Goal: Task Accomplishment & Management: Manage account settings

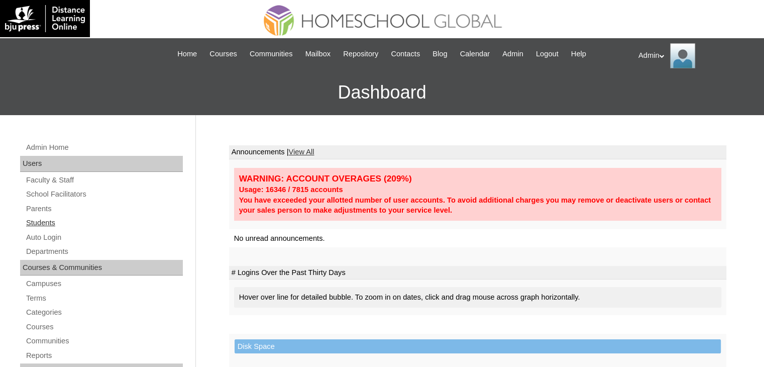
click at [43, 226] on link "Students" at bounding box center [104, 223] width 158 height 13
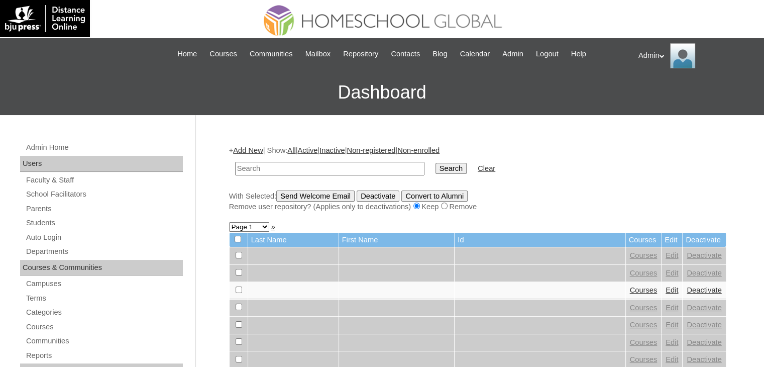
click at [305, 163] on input "text" at bounding box center [329, 169] width 189 height 14
type input "haitham"
click at [436, 167] on input "Search" at bounding box center [451, 168] width 31 height 11
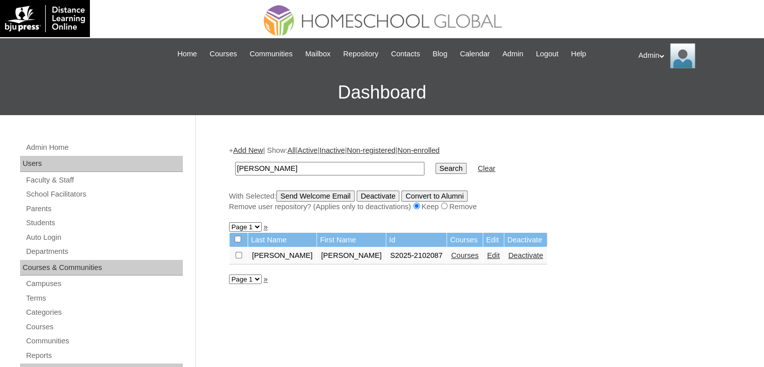
click at [451, 255] on link "Courses" at bounding box center [465, 255] width 28 height 8
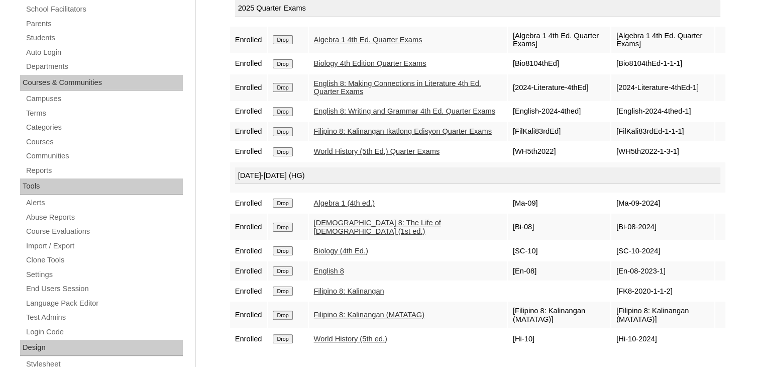
scroll to position [186, 0]
click at [285, 43] on input "Drop" at bounding box center [283, 38] width 20 height 9
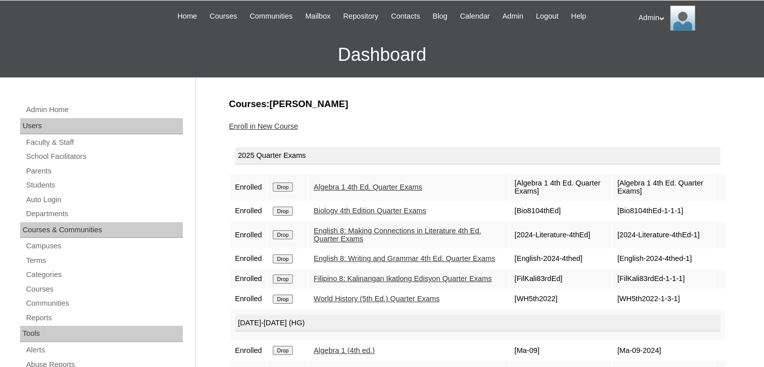
scroll to position [37, 0]
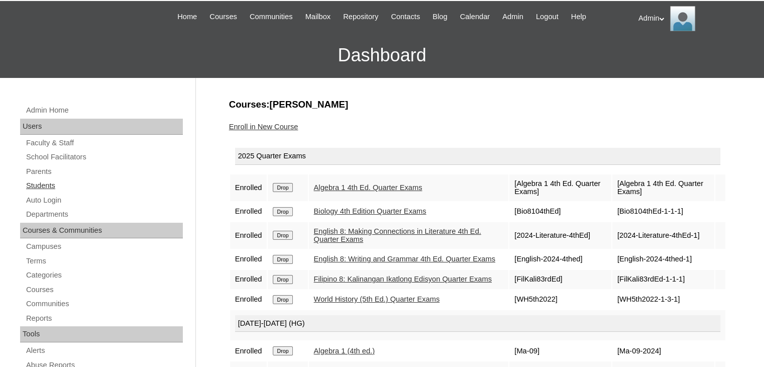
click at [35, 184] on link "Students" at bounding box center [104, 185] width 158 height 13
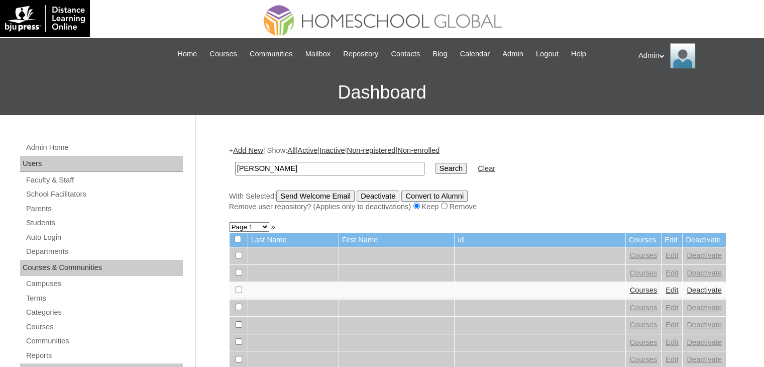
type input "[PERSON_NAME]"
click at [436, 165] on input "Search" at bounding box center [451, 168] width 31 height 11
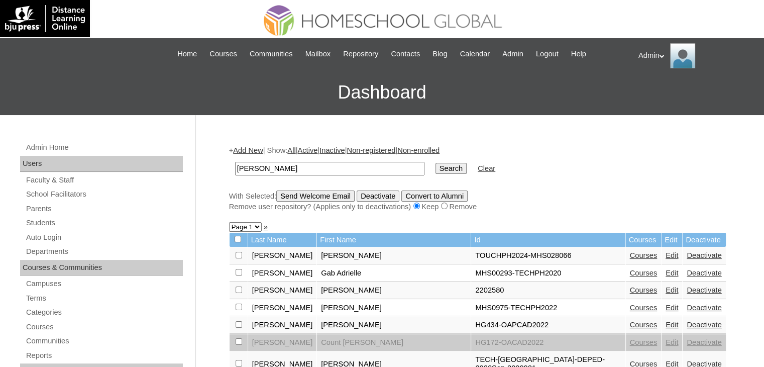
scroll to position [74, 0]
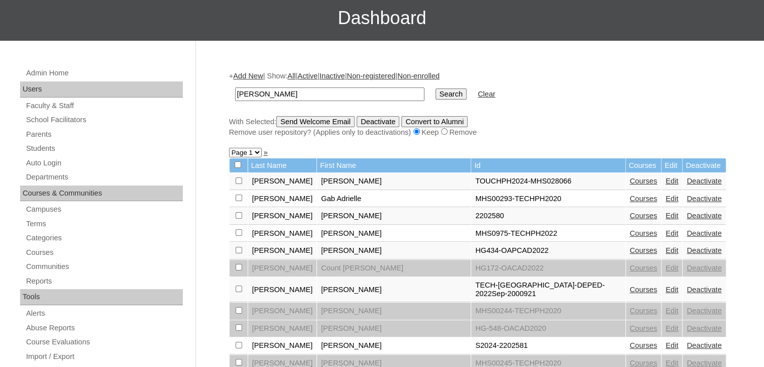
click at [666, 341] on link "Edit" at bounding box center [672, 345] width 13 height 8
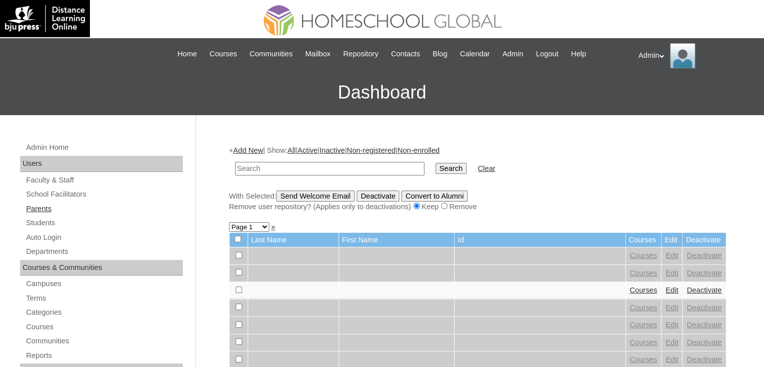
click at [50, 204] on link "Parents" at bounding box center [104, 208] width 158 height 13
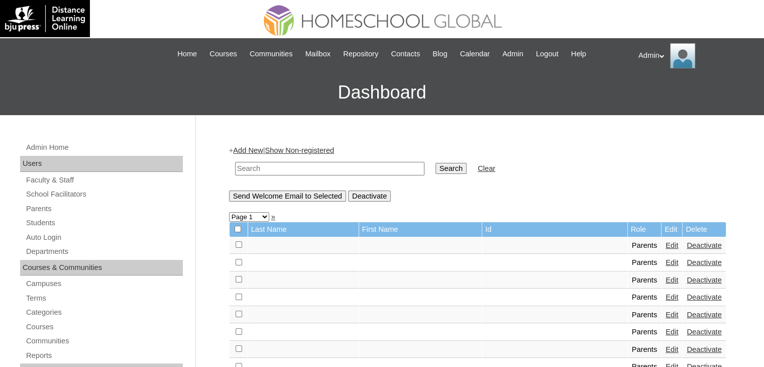
click at [271, 171] on input "text" at bounding box center [329, 169] width 189 height 14
type input "[PERSON_NAME]"
click at [436, 165] on input "Search" at bounding box center [451, 168] width 31 height 11
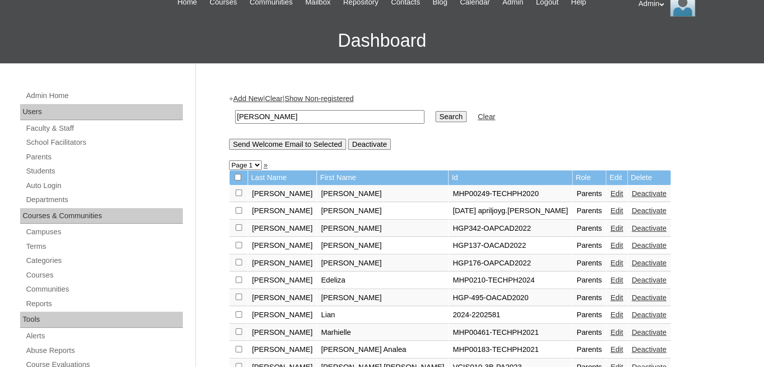
scroll to position [52, 0]
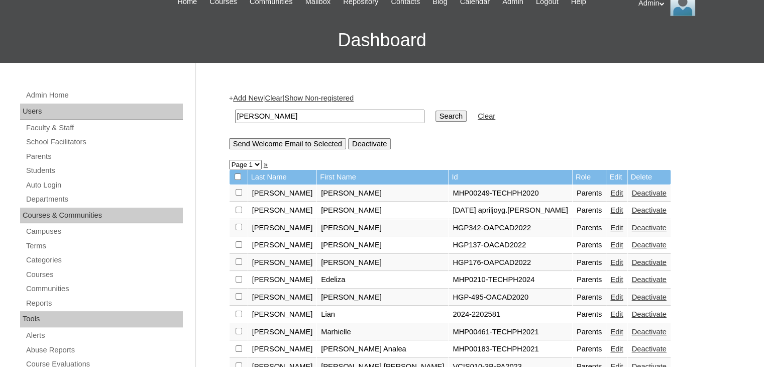
click at [610, 312] on link "Edit" at bounding box center [616, 314] width 13 height 8
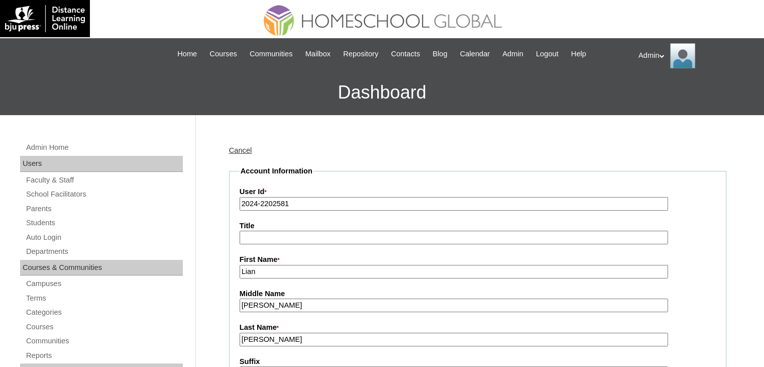
click at [256, 204] on input "2024-2202581" at bounding box center [454, 204] width 428 height 14
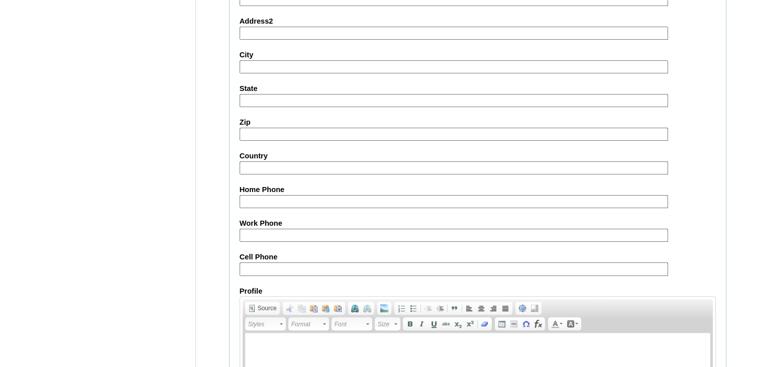
scroll to position [944, 0]
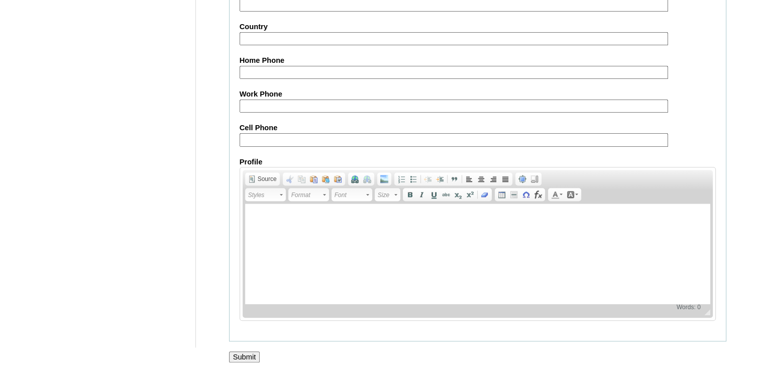
type input "2025-2202581"
click at [247, 354] on input "Submit" at bounding box center [244, 356] width 31 height 11
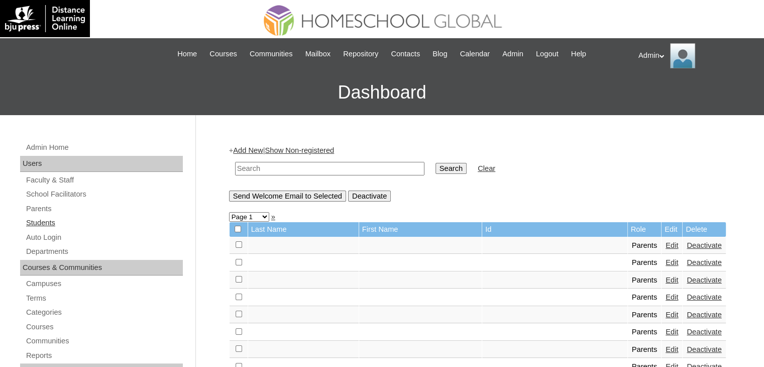
click at [42, 220] on link "Students" at bounding box center [104, 223] width 158 height 13
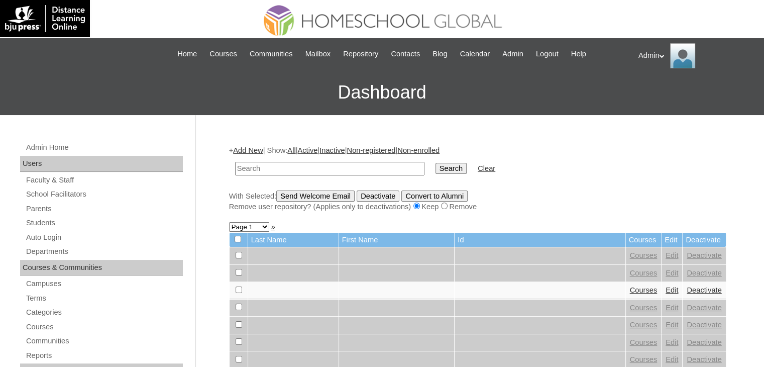
drag, startPoint x: 0, startPoint y: 0, endPoint x: 303, endPoint y: 167, distance: 346.5
click at [303, 167] on input "text" at bounding box center [329, 169] width 189 height 14
type input "[PERSON_NAME]"
click at [436, 167] on input "Search" at bounding box center [451, 168] width 31 height 11
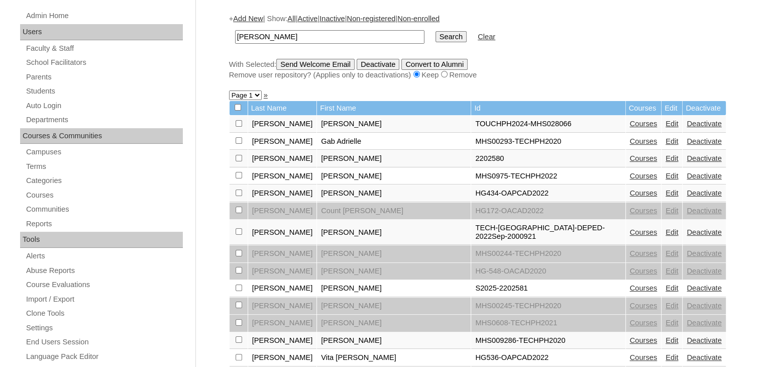
scroll to position [132, 0]
click at [630, 283] on link "Courses" at bounding box center [644, 287] width 28 height 8
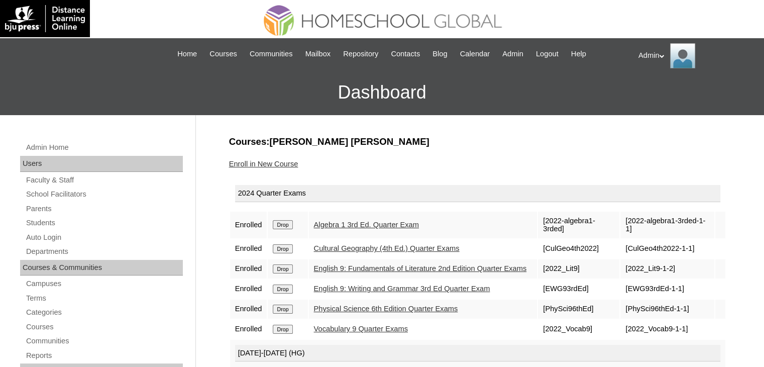
click at [285, 224] on input "Drop" at bounding box center [283, 224] width 20 height 9
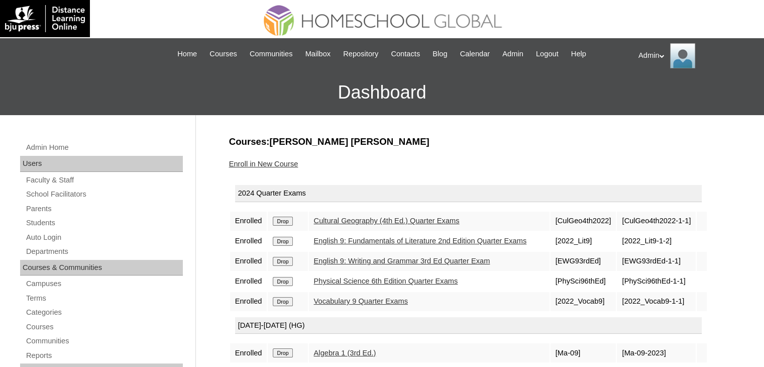
click at [285, 224] on input "Drop" at bounding box center [283, 221] width 20 height 9
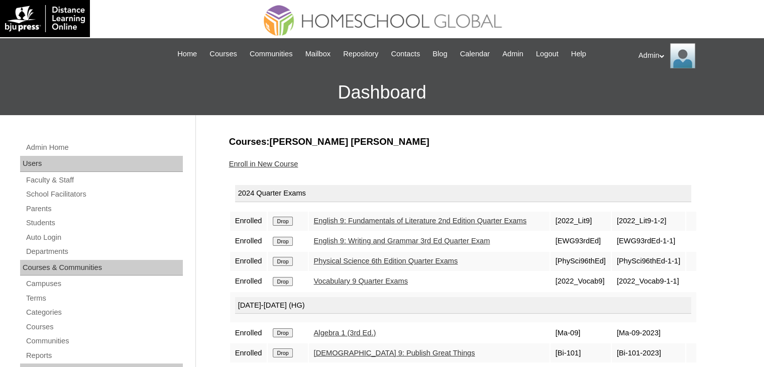
click at [285, 224] on input "Drop" at bounding box center [283, 221] width 20 height 9
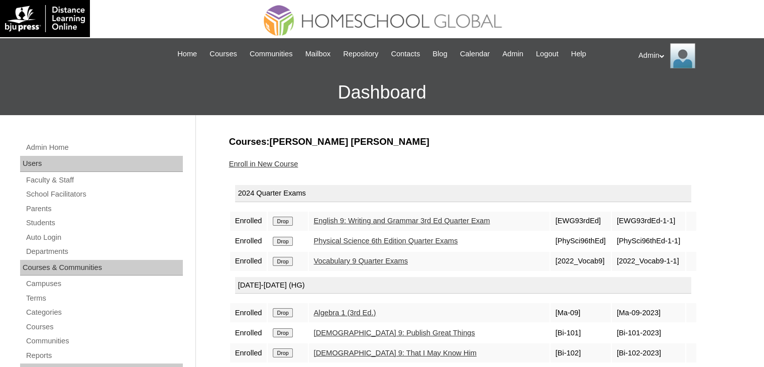
click at [285, 224] on input "Drop" at bounding box center [283, 221] width 20 height 9
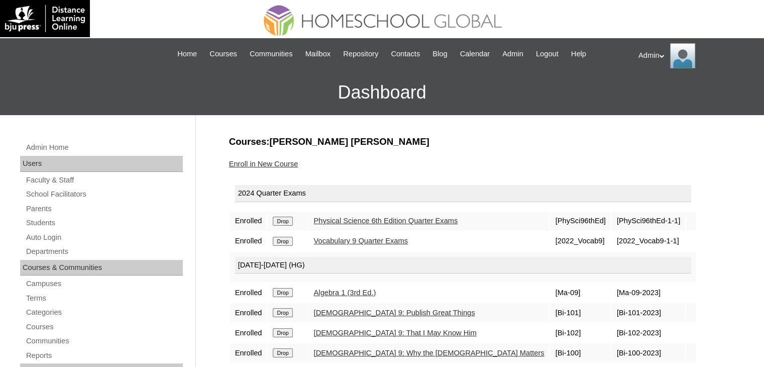
click at [285, 224] on input "Drop" at bounding box center [283, 221] width 20 height 9
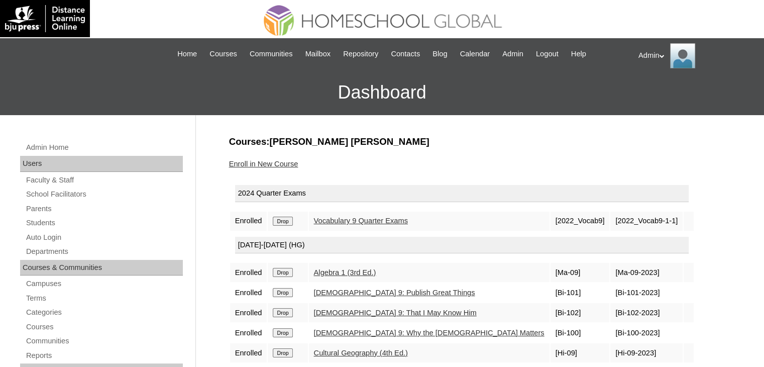
click at [285, 224] on input "Drop" at bounding box center [283, 221] width 20 height 9
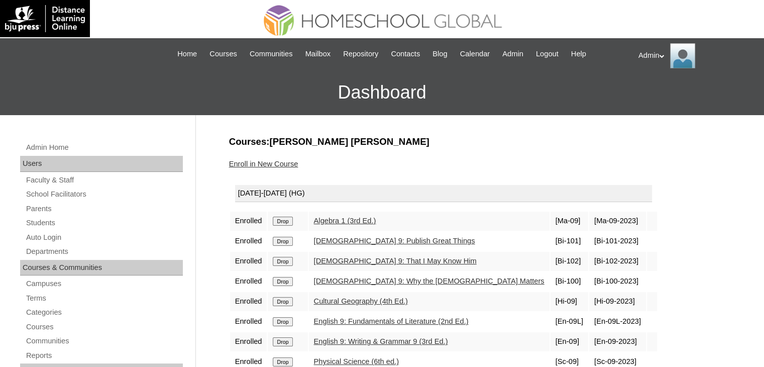
click at [284, 224] on input "Drop" at bounding box center [283, 221] width 20 height 9
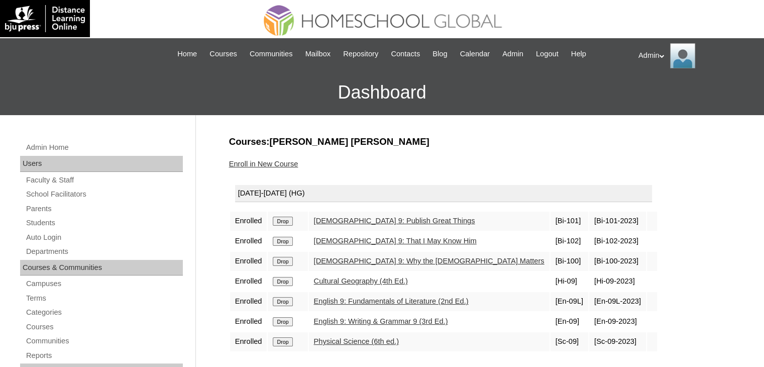
click at [284, 224] on input "Drop" at bounding box center [283, 221] width 20 height 9
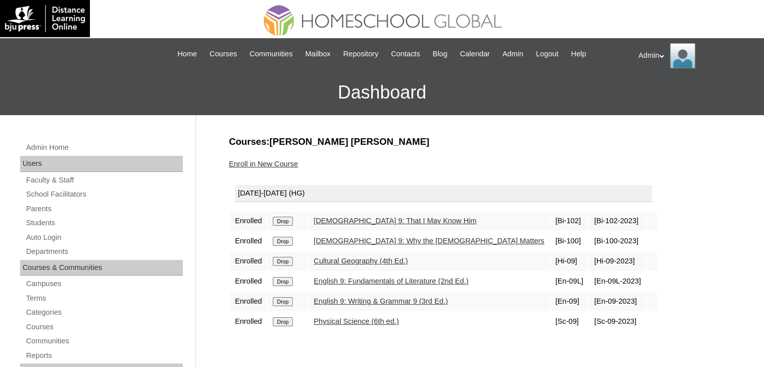
click at [284, 224] on input "Drop" at bounding box center [283, 221] width 20 height 9
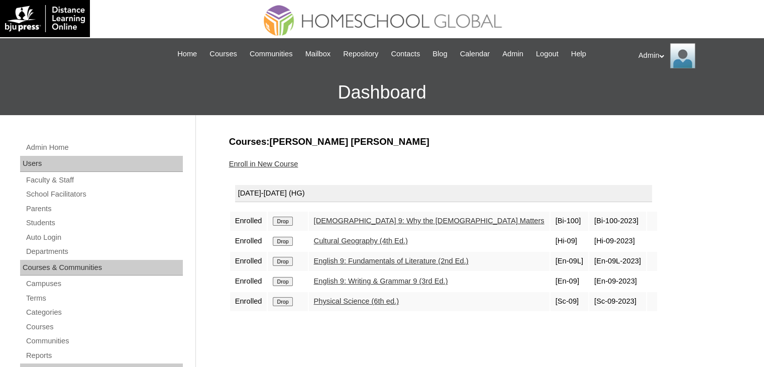
click at [284, 224] on input "Drop" at bounding box center [283, 221] width 20 height 9
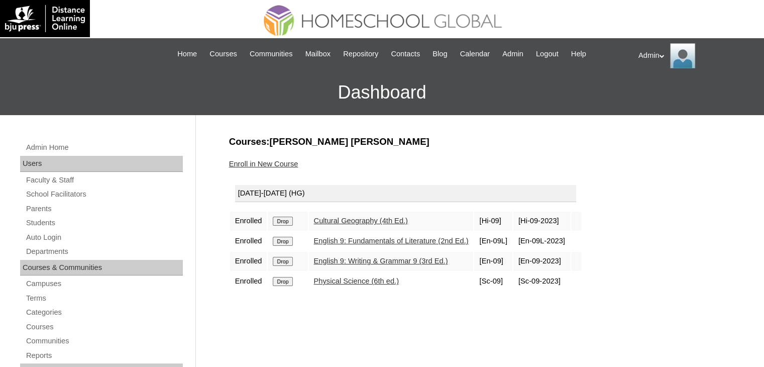
click at [284, 224] on input "Drop" at bounding box center [283, 221] width 20 height 9
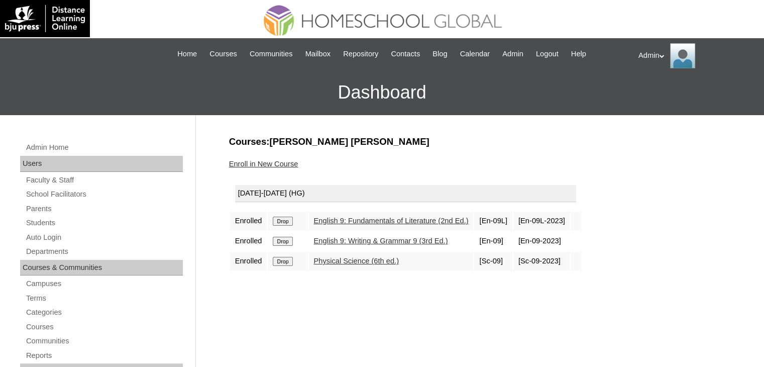
click at [284, 224] on input "Drop" at bounding box center [283, 221] width 20 height 9
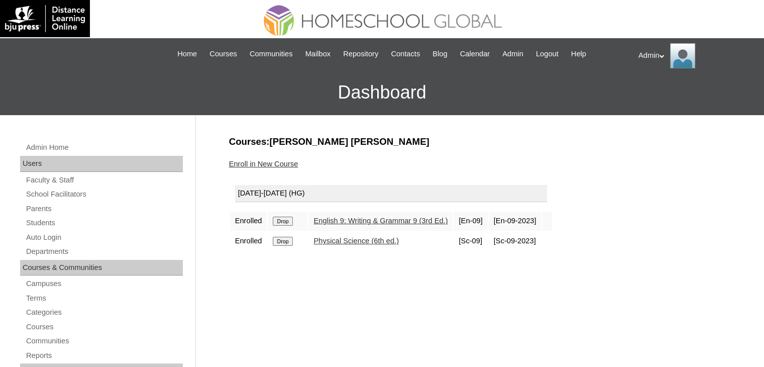
click at [286, 217] on input "Drop" at bounding box center [283, 221] width 20 height 9
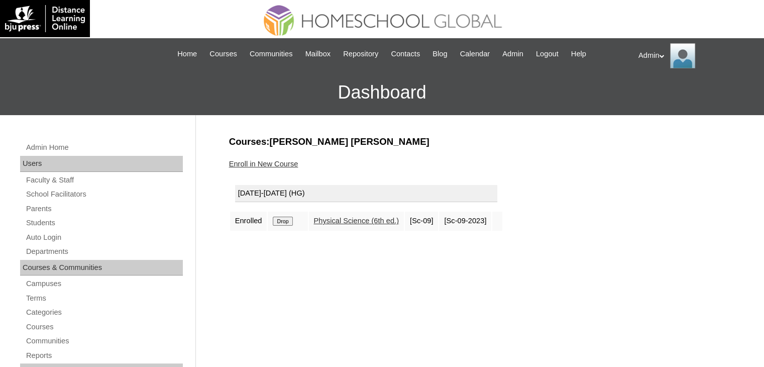
click at [287, 221] on input "Drop" at bounding box center [283, 221] width 20 height 9
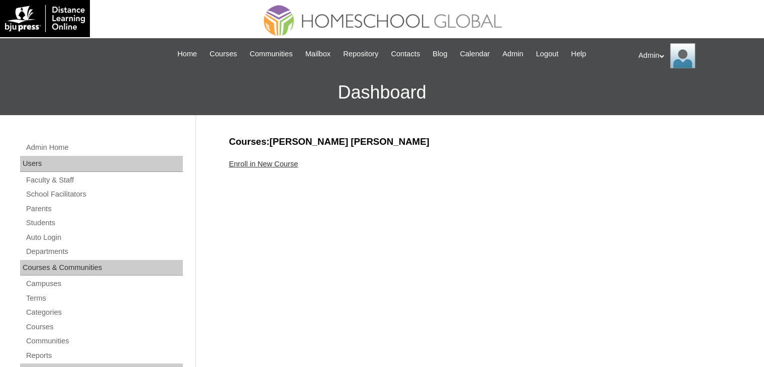
click at [281, 164] on link "Enroll in New Course" at bounding box center [263, 164] width 69 height 8
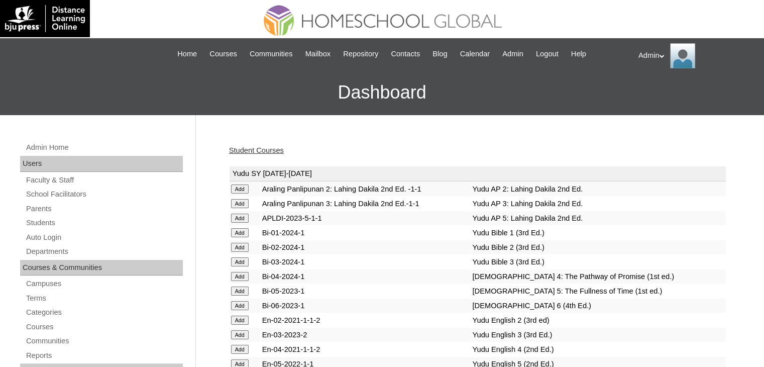
scroll to position [2337, 0]
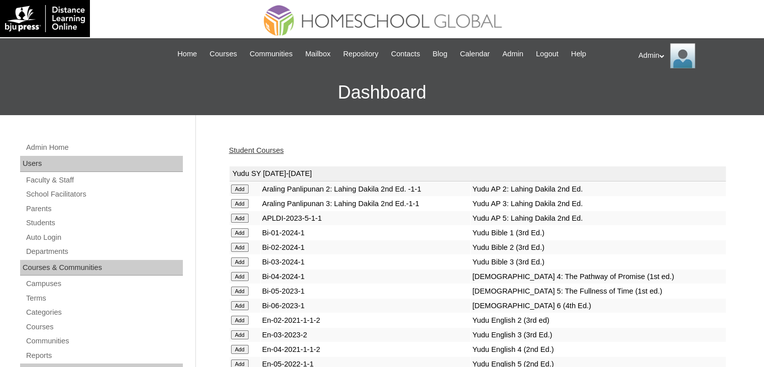
scroll to position [2337, 0]
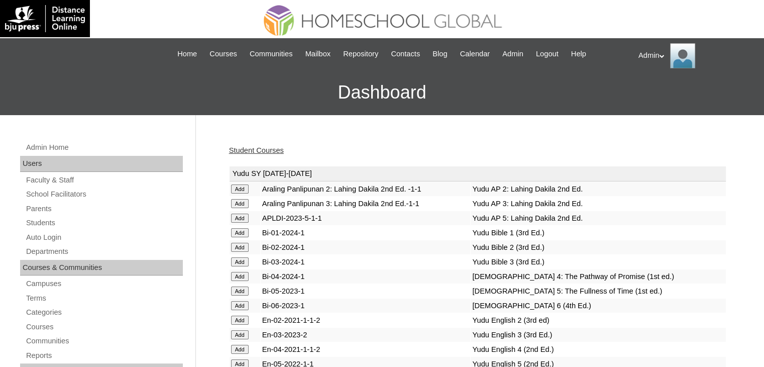
scroll to position [2337, 0]
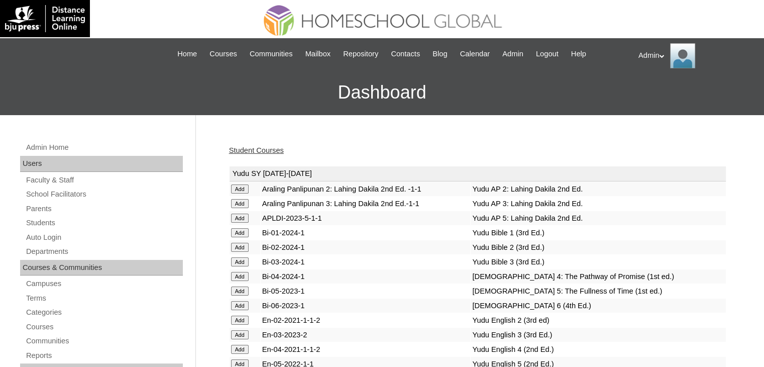
scroll to position [881, 0]
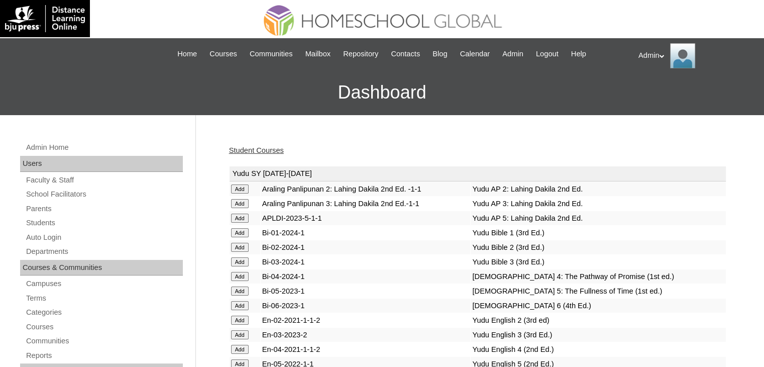
scroll to position [881, 0]
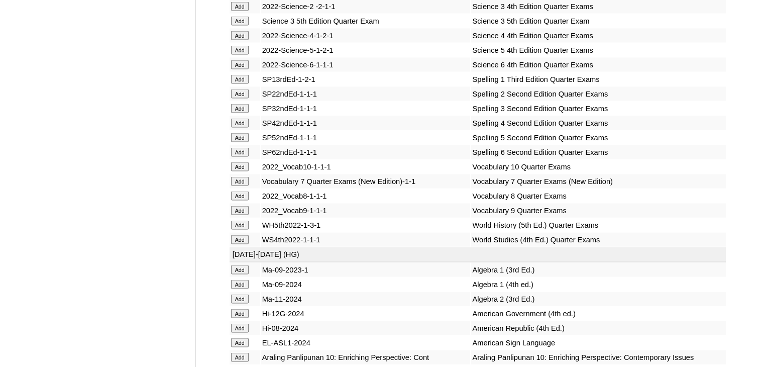
scroll to position [1982, 0]
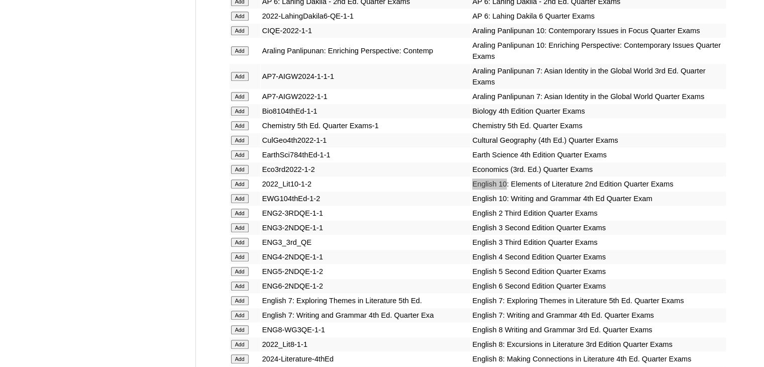
scroll to position [5741, 0]
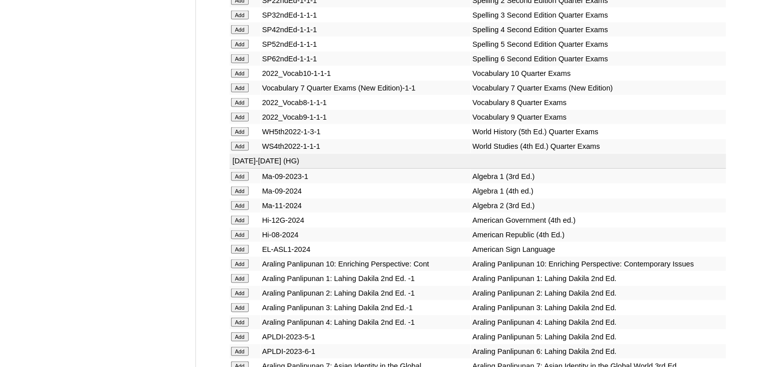
scroll to position [4174, 0]
